Goal: Task Accomplishment & Management: Manage account settings

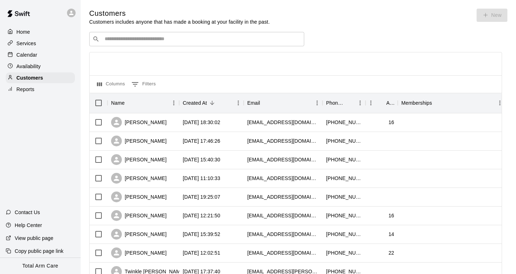
click at [29, 46] on p "Services" at bounding box center [26, 43] width 20 height 7
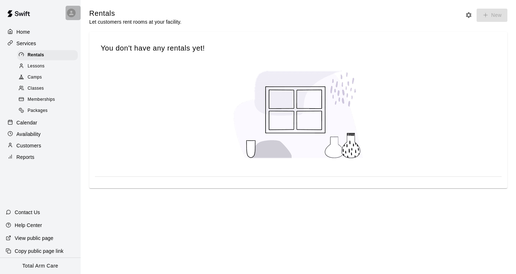
click at [69, 12] on icon at bounding box center [71, 13] width 6 height 6
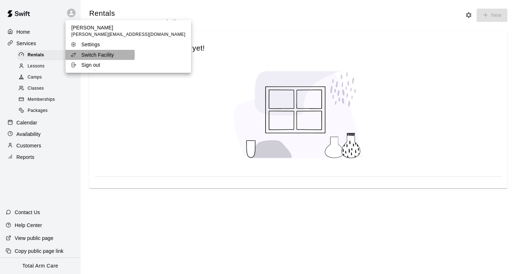
click at [90, 55] on p "Switch Facility" at bounding box center [97, 54] width 33 height 7
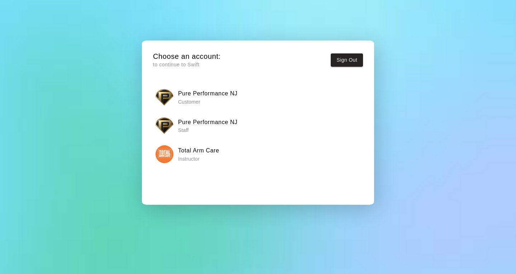
click at [200, 154] on h6 "Total Arm Care" at bounding box center [198, 150] width 41 height 9
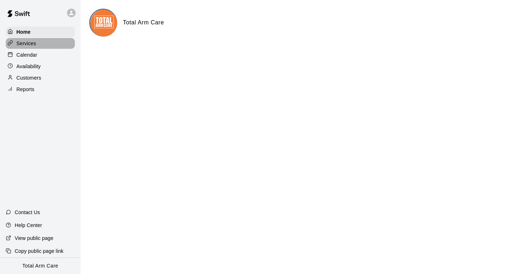
click at [25, 47] on div "Services" at bounding box center [40, 43] width 69 height 11
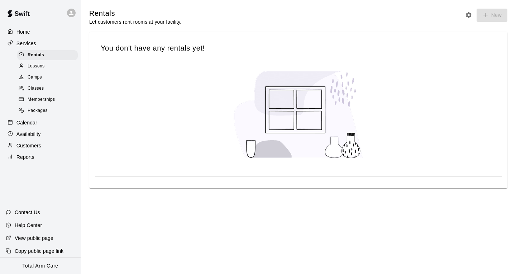
click at [27, 138] on div "Availability" at bounding box center [40, 134] width 69 height 11
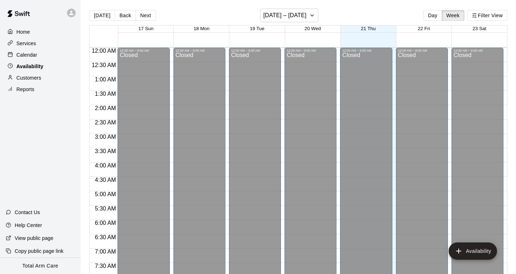
scroll to position [454, 0]
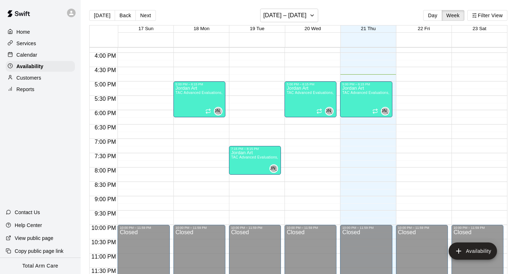
click at [30, 56] on p "Calendar" at bounding box center [26, 54] width 21 height 7
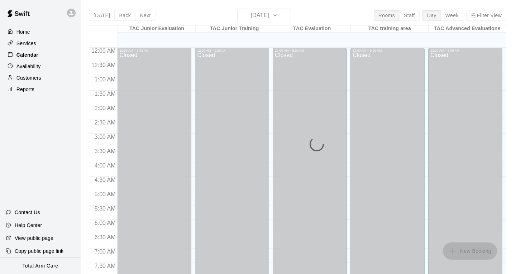
scroll to position [433, 0]
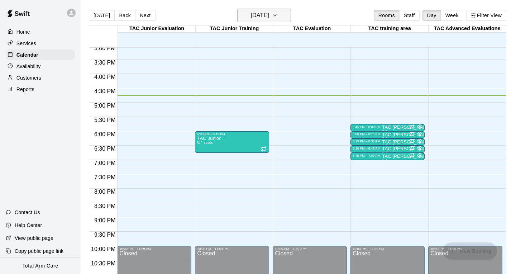
click at [261, 16] on h6 "[DATE]" at bounding box center [260, 15] width 18 height 10
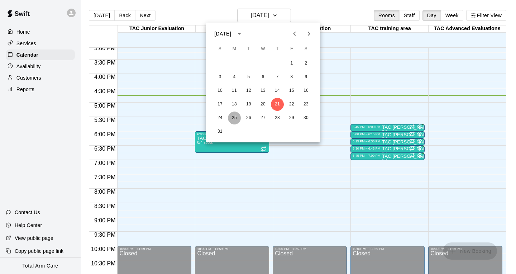
click at [234, 115] on button "25" at bounding box center [234, 118] width 13 height 13
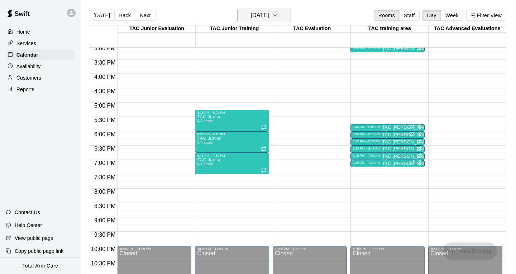
click at [257, 13] on h6 "[DATE]" at bounding box center [260, 15] width 18 height 10
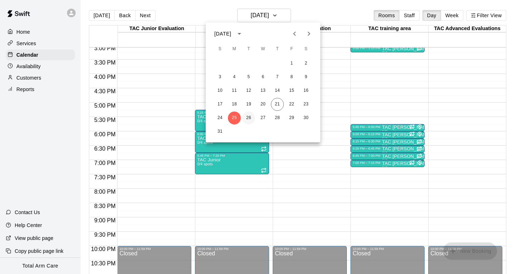
click at [250, 117] on button "26" at bounding box center [248, 118] width 13 height 13
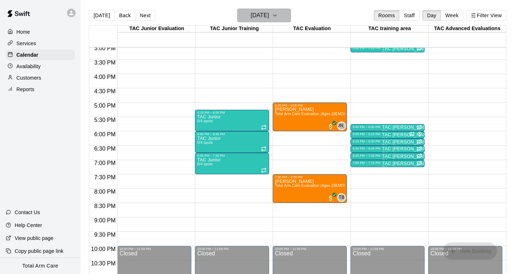
click at [266, 16] on h6 "[DATE]" at bounding box center [260, 15] width 18 height 10
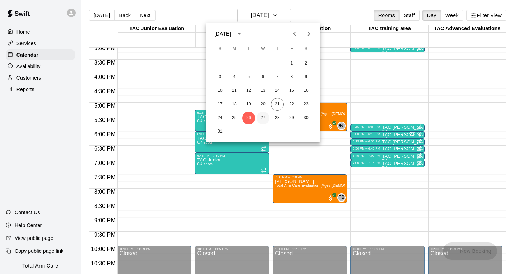
click at [263, 118] on button "27" at bounding box center [263, 118] width 13 height 13
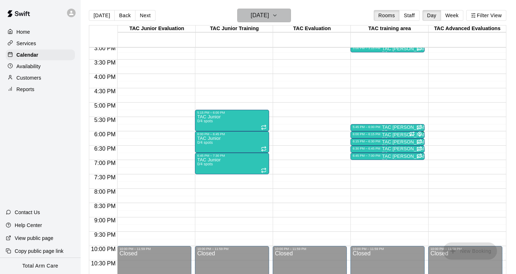
click at [262, 14] on h6 "[DATE]" at bounding box center [260, 15] width 18 height 10
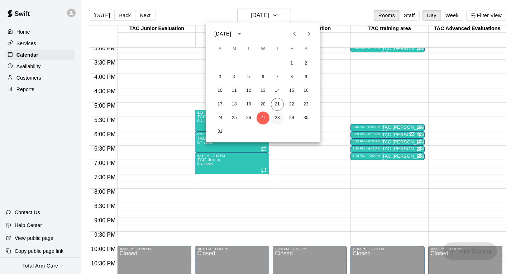
click at [280, 113] on button "28" at bounding box center [277, 118] width 13 height 13
